Goal: Check status: Check status

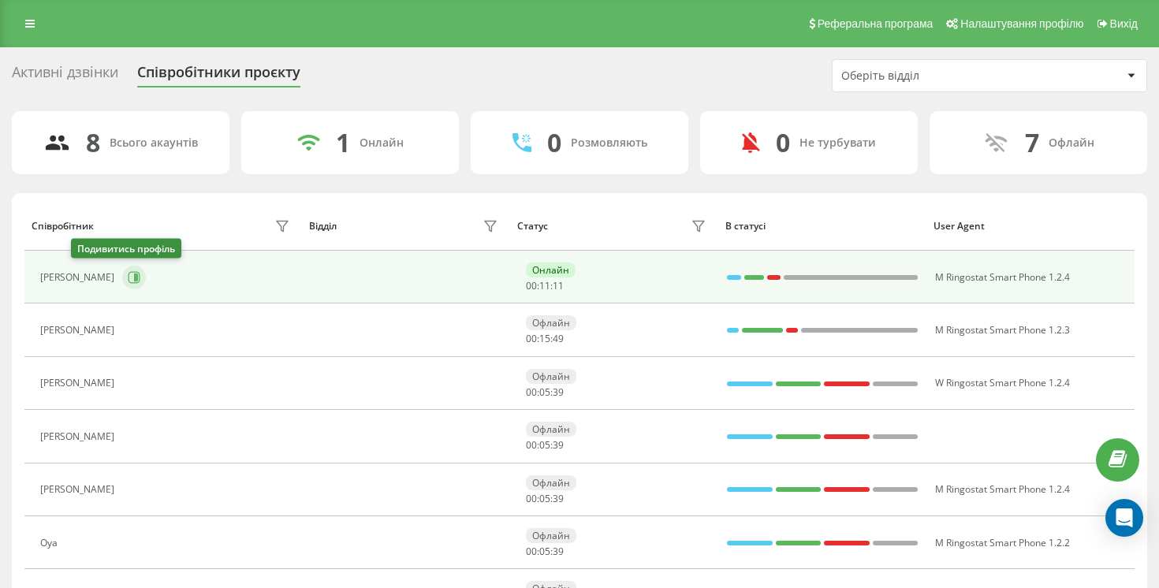
click at [122, 285] on button at bounding box center [134, 278] width 24 height 24
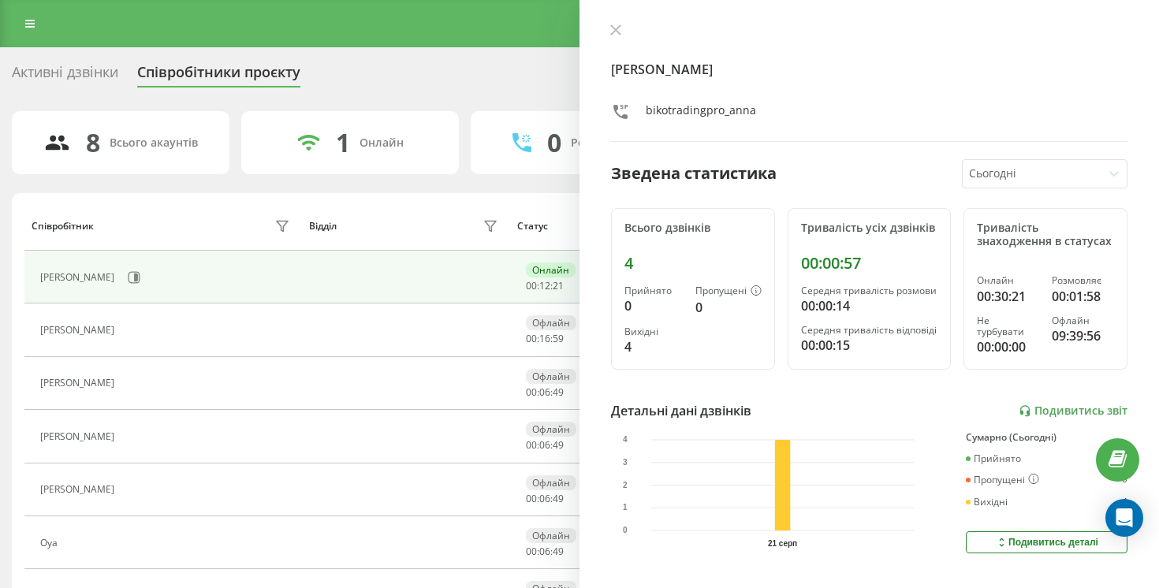
click at [611, 22] on div "[PERSON_NAME] Зведена статистика Сьогодні Всього дзвінків 4 Прийнято 0 Пропущен…" at bounding box center [868, 294] width 579 height 588
click at [615, 32] on icon at bounding box center [615, 29] width 9 height 9
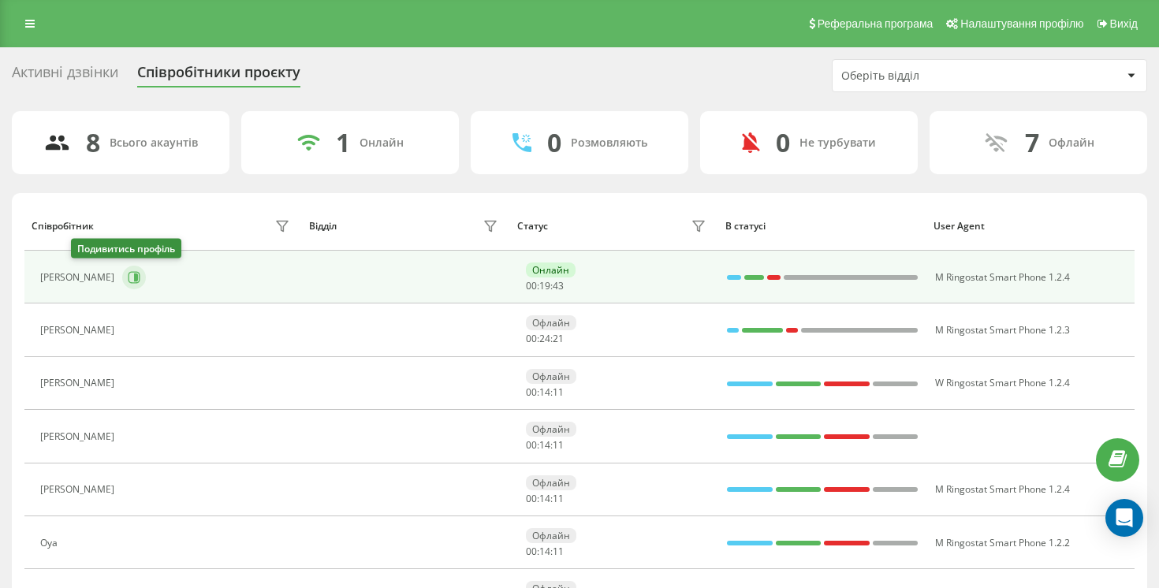
click at [122, 276] on button at bounding box center [134, 278] width 24 height 24
